Goal: Information Seeking & Learning: Learn about a topic

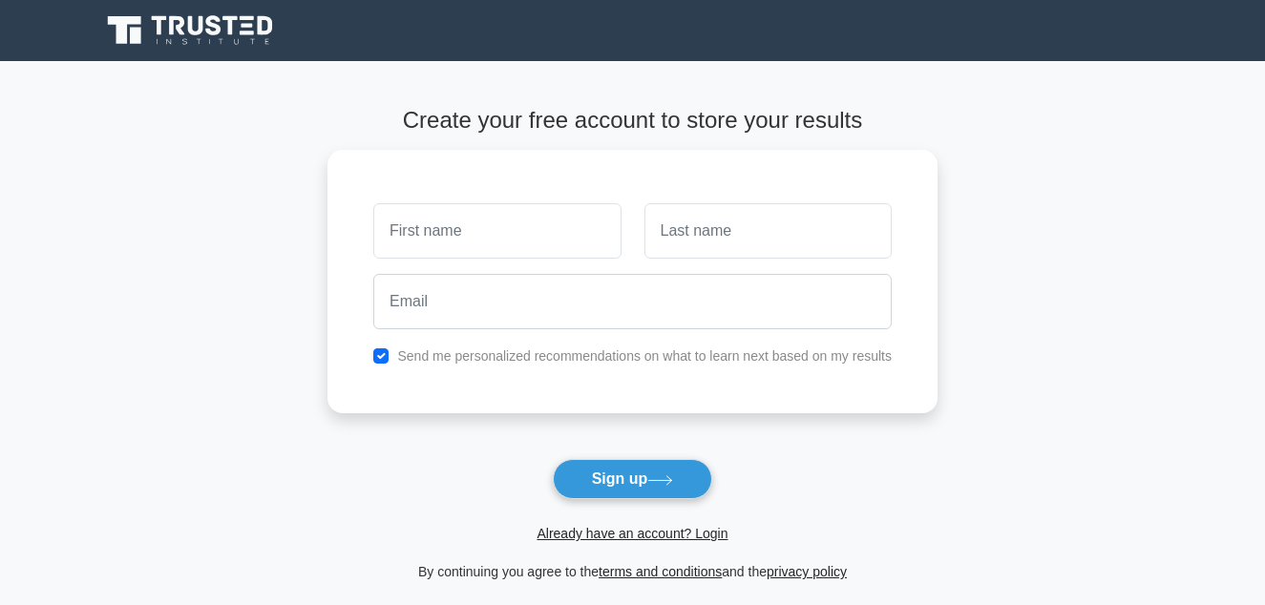
click at [1087, 195] on main "Create your free account to store your results Send me personalized recommendat…" at bounding box center [632, 345] width 1265 height 568
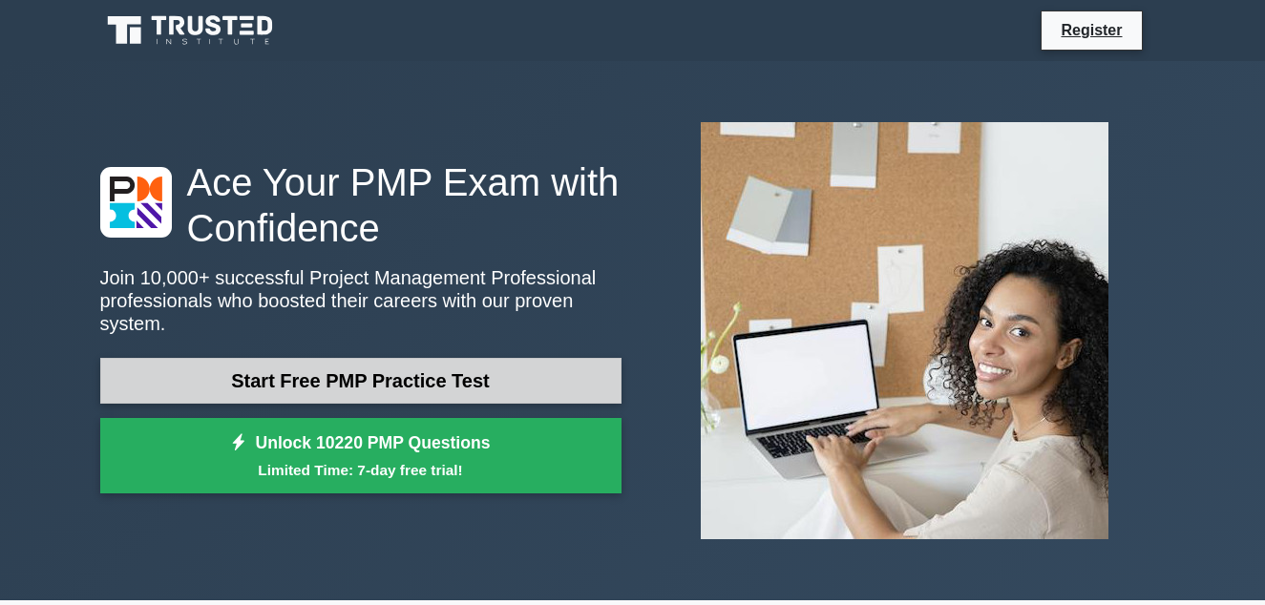
click at [507, 372] on link "Start Free PMP Practice Test" at bounding box center [360, 381] width 521 height 46
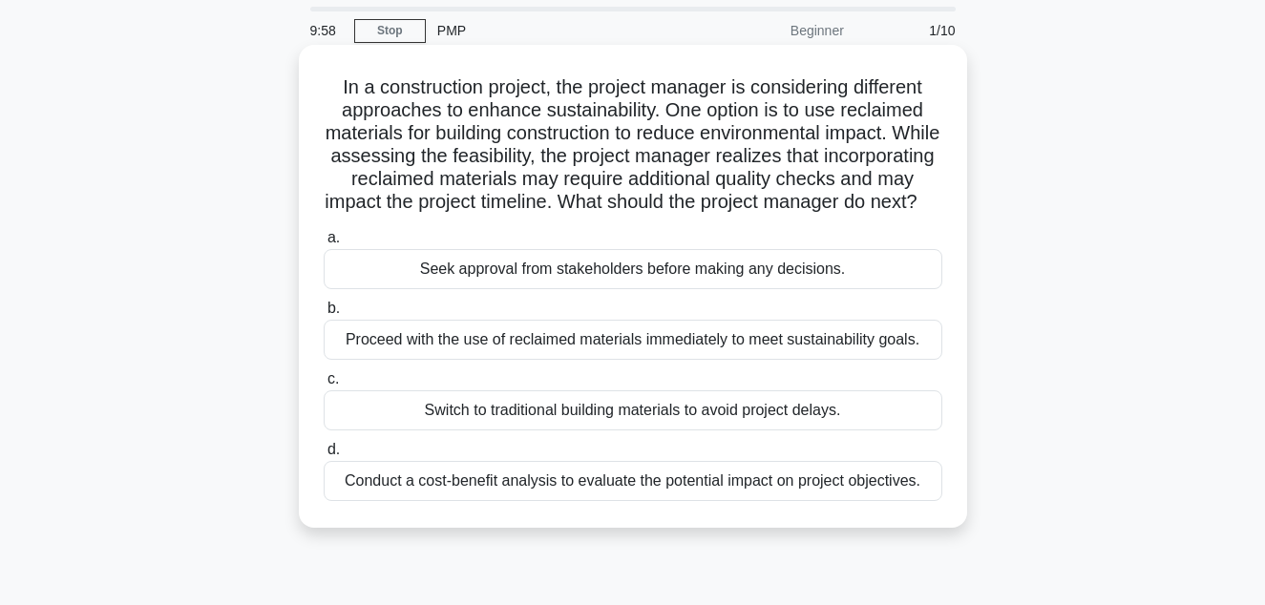
scroll to position [95, 0]
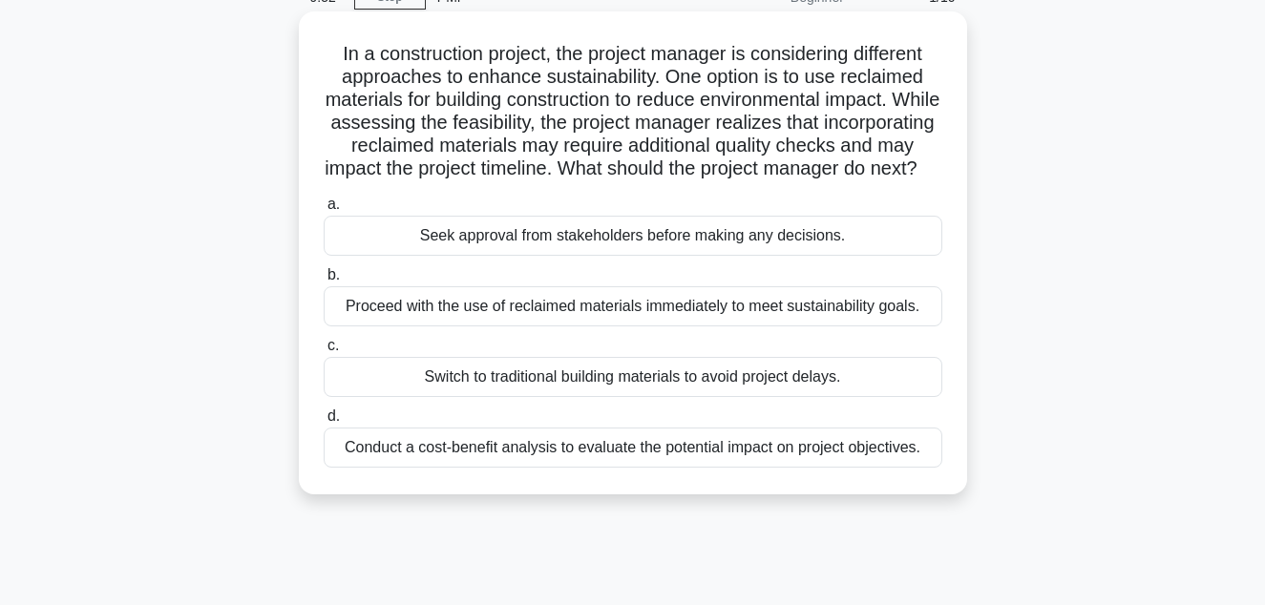
click at [477, 397] on div "Switch to traditional building materials to avoid project delays." at bounding box center [633, 377] width 619 height 40
click at [324, 352] on input "c. Switch to traditional building materials to avoid project delays." at bounding box center [324, 346] width 0 height 12
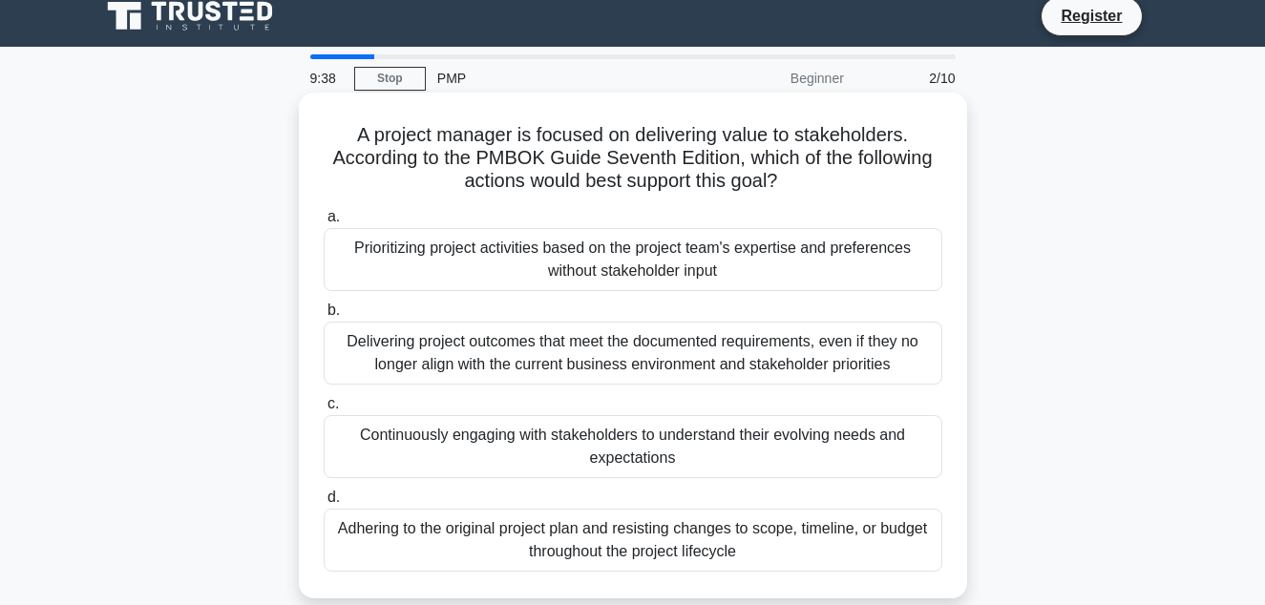
scroll to position [0, 0]
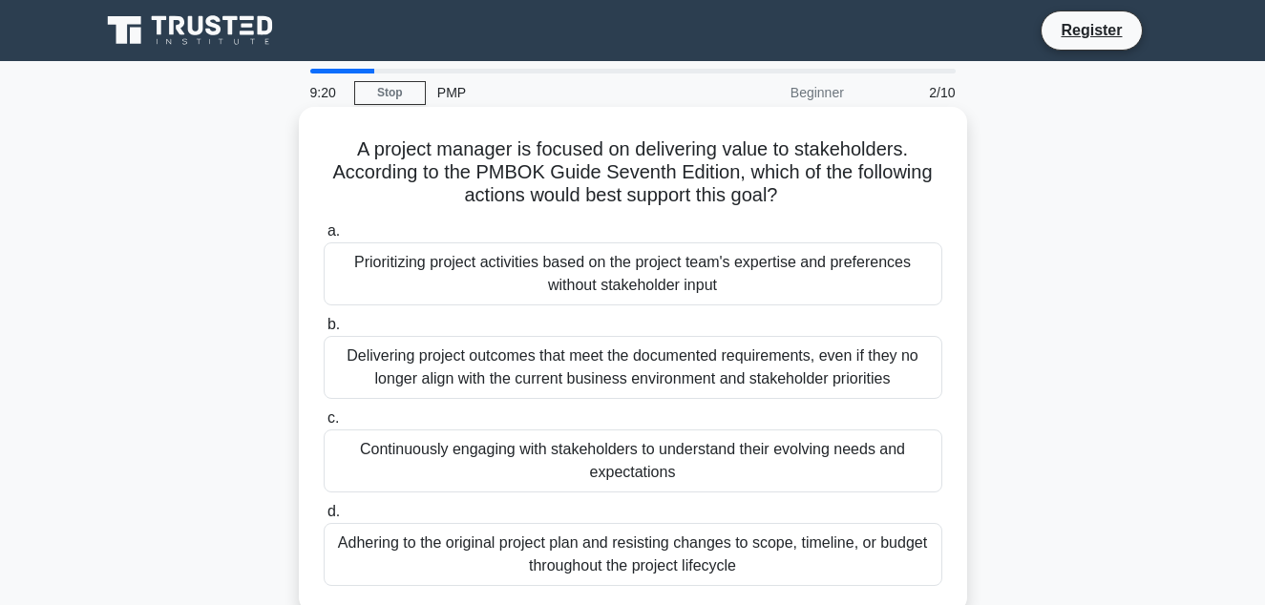
click at [592, 368] on div "Delivering project outcomes that meet the documented requirements, even if they…" at bounding box center [633, 367] width 619 height 63
click at [324, 331] on input "b. Delivering project outcomes that meet the documented requirements, even if t…" at bounding box center [324, 325] width 0 height 12
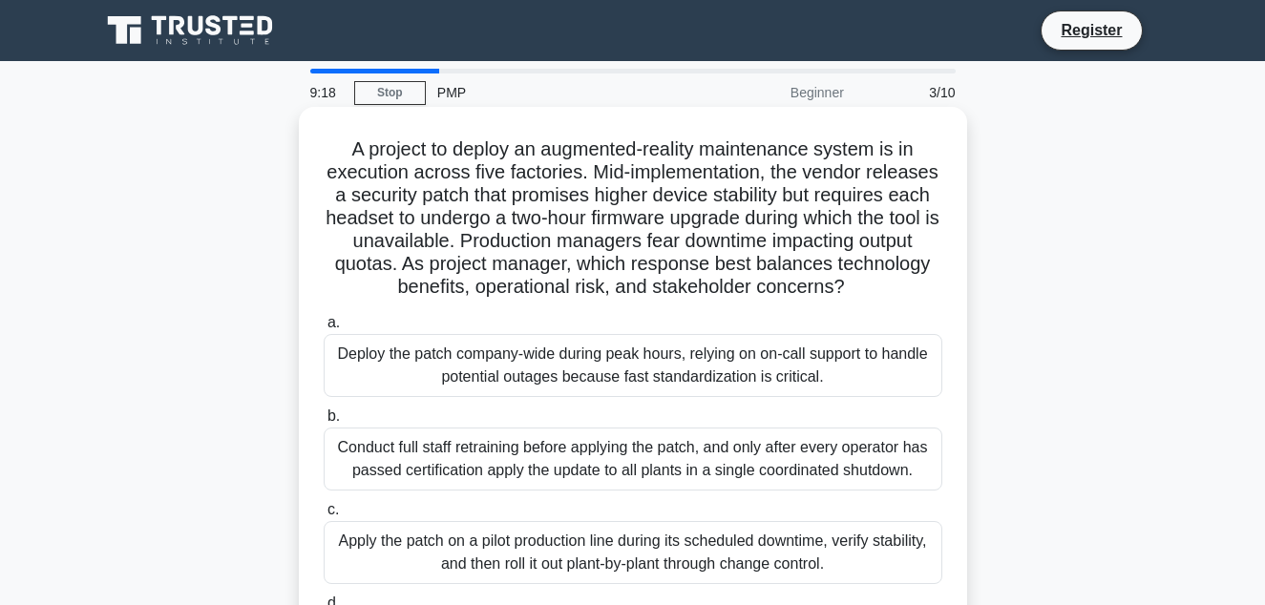
click at [757, 397] on div "Deploy the patch company-wide during peak hours, relying on on-call support to …" at bounding box center [633, 365] width 619 height 63
click at [324, 329] on input "a. Deploy the patch company-wide during peak hours, relying on on-call support …" at bounding box center [324, 323] width 0 height 12
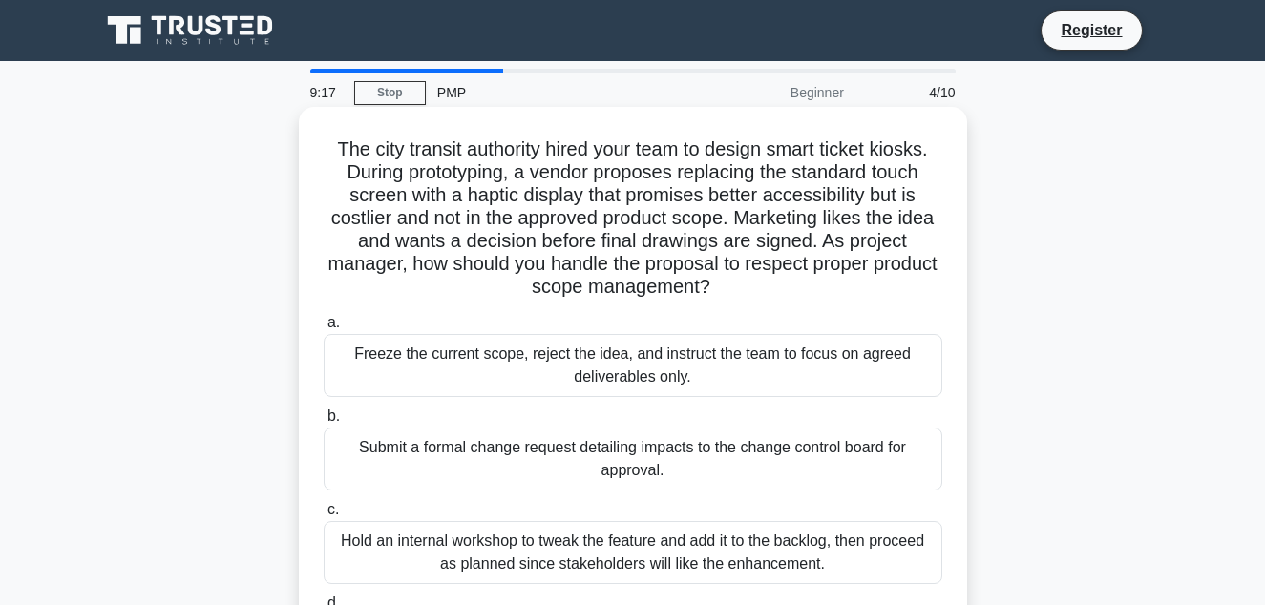
click at [746, 546] on div "Hold an internal workshop to tweak the feature and add it to the backlog, then …" at bounding box center [633, 552] width 619 height 63
click at [324, 516] on input "c. Hold an internal workshop to tweak the feature and add it to the backlog, th…" at bounding box center [324, 510] width 0 height 12
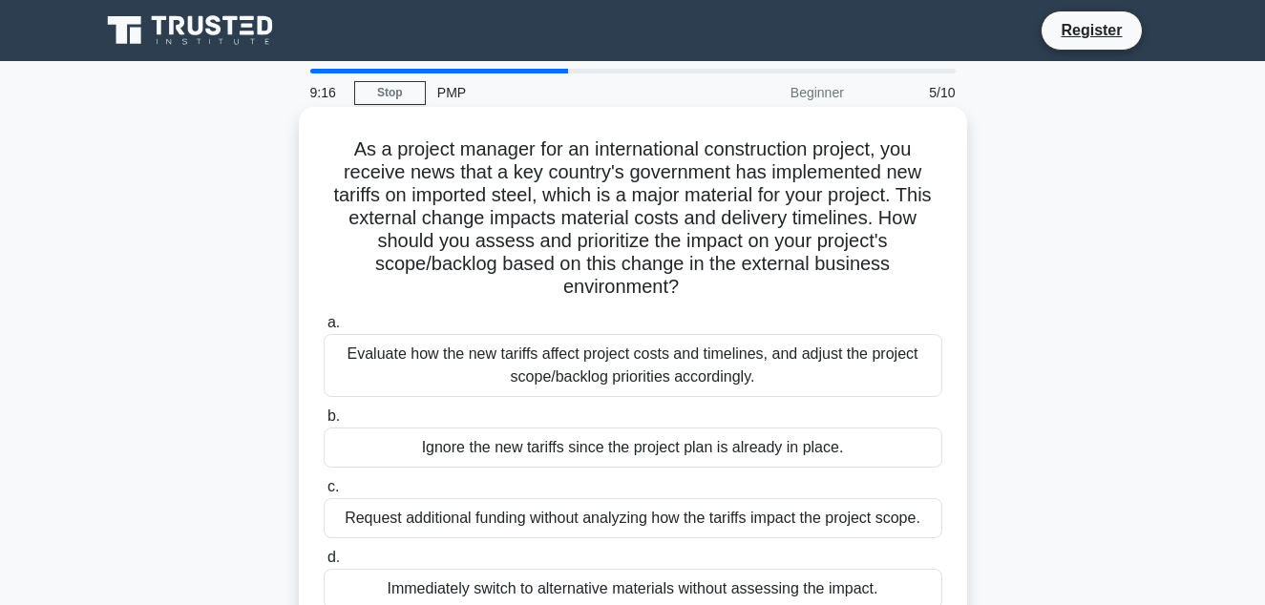
click at [692, 590] on div "Immediately switch to alternative materials without assessing the impact." at bounding box center [633, 589] width 619 height 40
click at [324, 564] on input "d. Immediately switch to alternative materials without assessing the impact." at bounding box center [324, 558] width 0 height 12
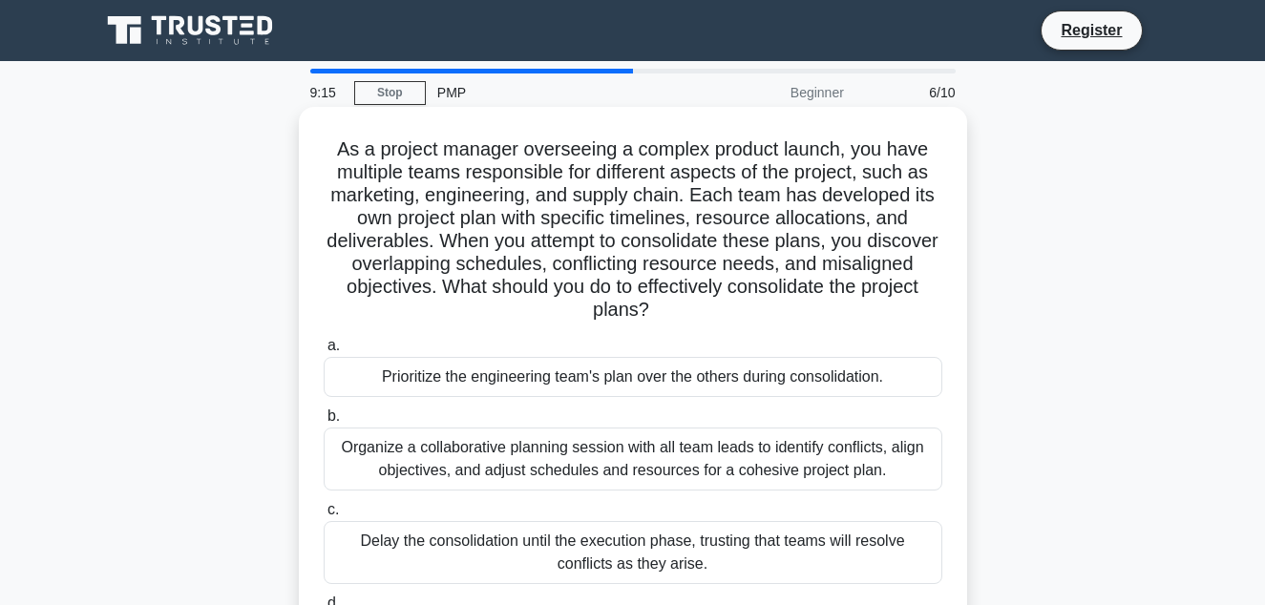
click at [734, 488] on div "Organize a collaborative planning session with all team leads to identify confl…" at bounding box center [633, 459] width 619 height 63
click at [800, 442] on div "Organize a collaborative planning session with all team leads to identify confl…" at bounding box center [633, 459] width 619 height 63
click at [324, 423] on input "b. Organize a collaborative planning session with all team leads to identify co…" at bounding box center [324, 417] width 0 height 12
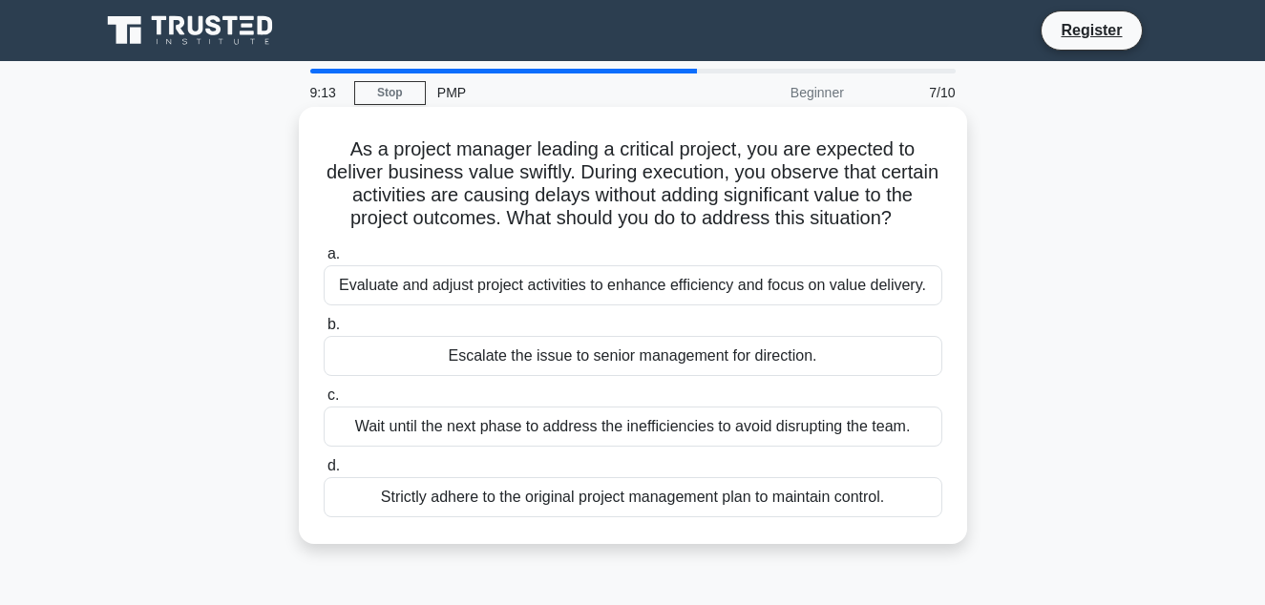
click at [671, 444] on div "Wait until the next phase to address the inefficiencies to avoid disrupting the…" at bounding box center [633, 427] width 619 height 40
click at [324, 402] on input "c. Wait until the next phase to address the inefficiencies to avoid disrupting …" at bounding box center [324, 396] width 0 height 12
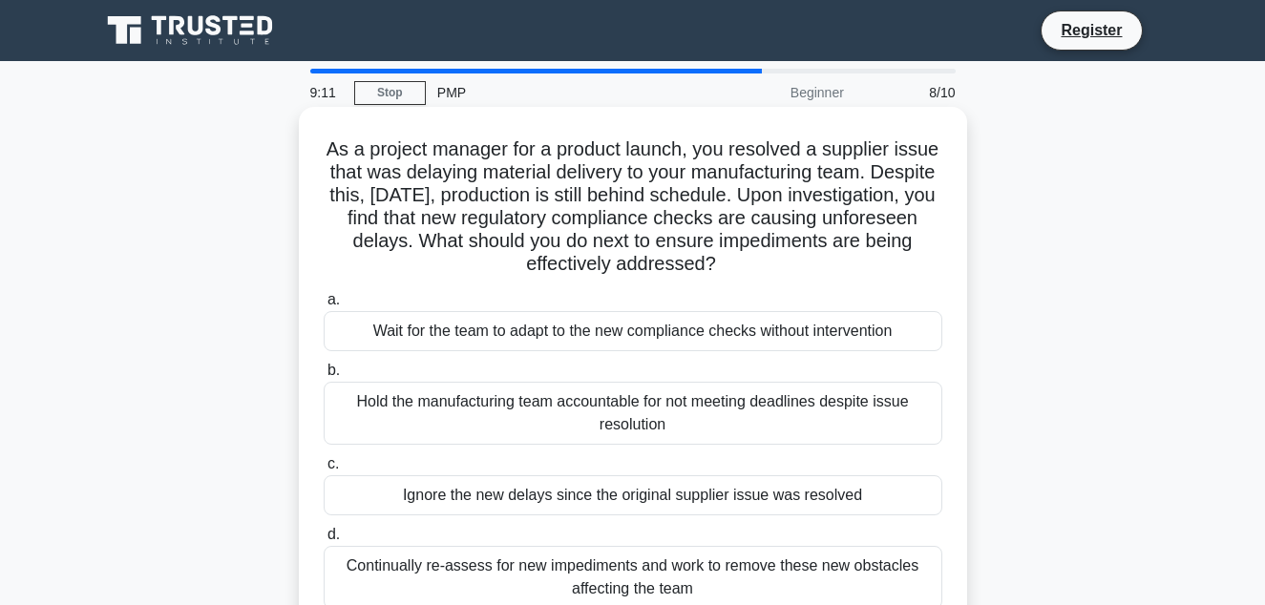
click at [656, 354] on div "a. Wait for the team to adapt to the new compliance checks without intervention…" at bounding box center [633, 449] width 642 height 328
click at [679, 329] on div "Wait for the team to adapt to the new compliance checks without intervention" at bounding box center [633, 331] width 619 height 40
click at [324, 306] on input "a. Wait for the team to adapt to the new compliance checks without intervention" at bounding box center [324, 300] width 0 height 12
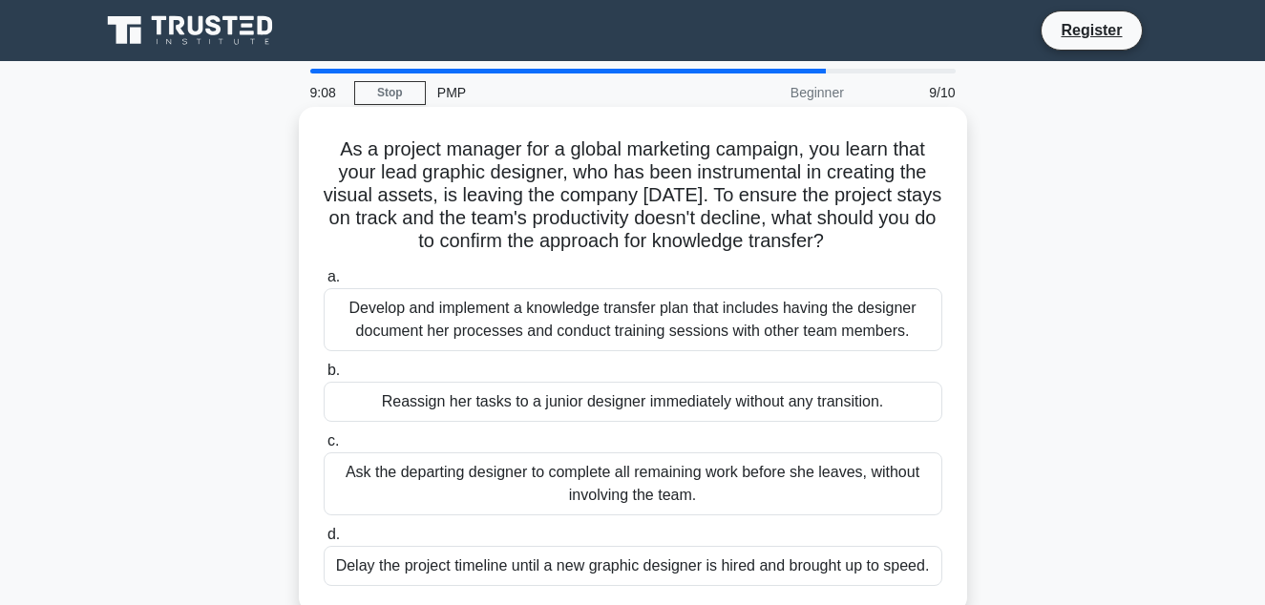
click at [668, 482] on div "Ask the departing designer to complete all remaining work before she leaves, wi…" at bounding box center [633, 484] width 619 height 63
click at [324, 448] on input "c. Ask the departing designer to complete all remaining work before she leaves,…" at bounding box center [324, 441] width 0 height 12
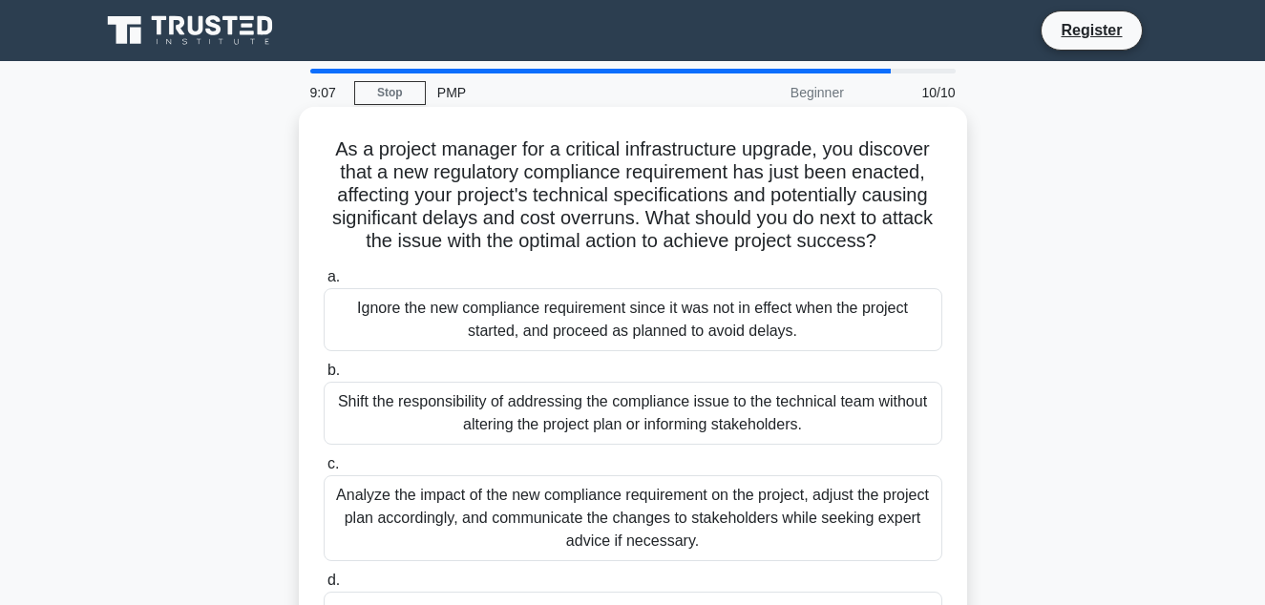
click at [688, 415] on div "Shift the responsibility of addressing the compliance issue to the technical te…" at bounding box center [633, 413] width 619 height 63
click at [324, 377] on input "b. Shift the responsibility of addressing the compliance issue to the technical…" at bounding box center [324, 371] width 0 height 12
